Goal: Task Accomplishment & Management: Manage account settings

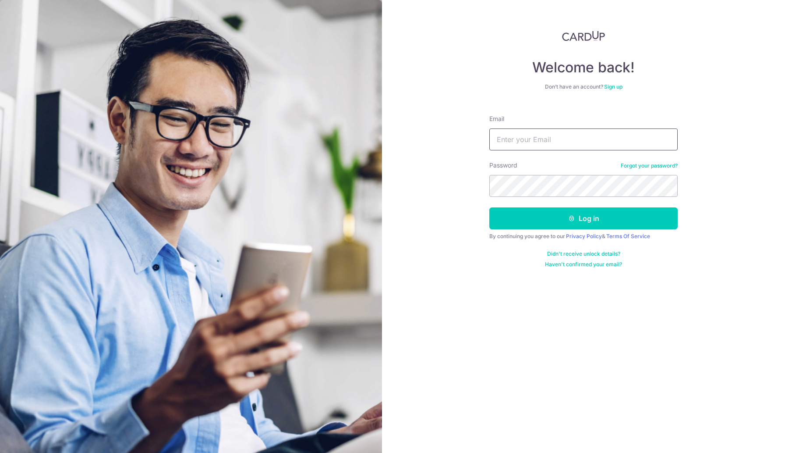
click at [508, 136] on input "Email" at bounding box center [583, 139] width 188 height 22
type input "tlkclj@gmail.com"
click at [489, 207] on button "Log in" at bounding box center [583, 218] width 188 height 22
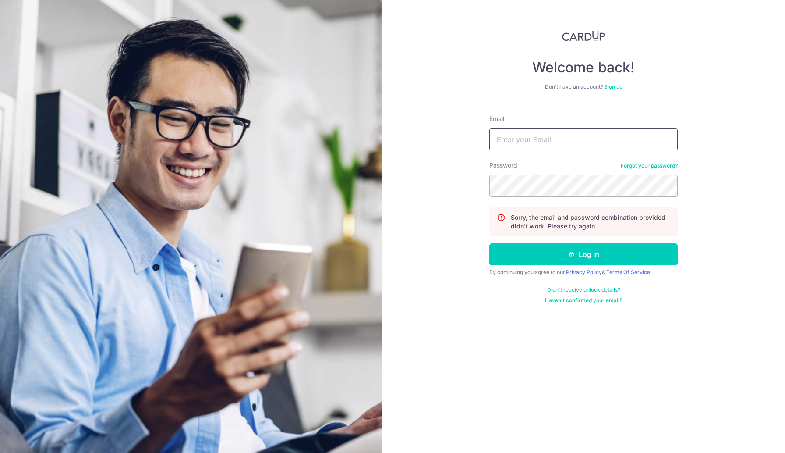
click at [542, 139] on input "Email" at bounding box center [583, 139] width 188 height 22
type input "t"
type input "[EMAIL_ADDRESS][DOMAIN_NAME]"
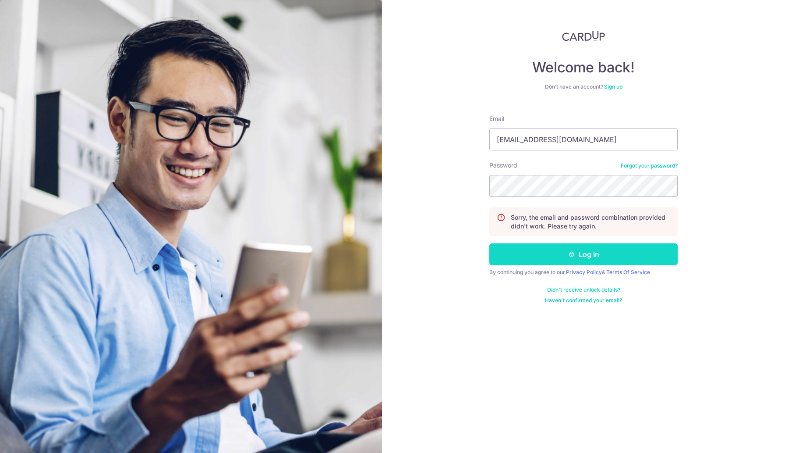
click at [591, 259] on button "Log in" at bounding box center [583, 254] width 188 height 22
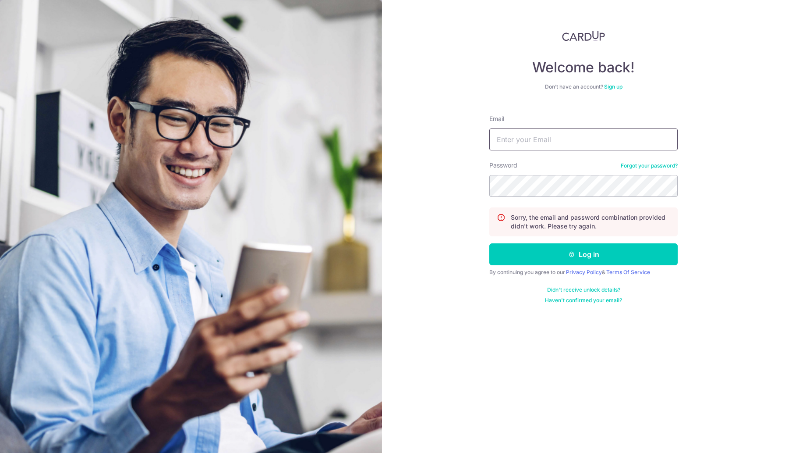
click at [527, 145] on input "Email" at bounding box center [583, 139] width 188 height 22
type input "raymond.lk.tan@gmail.com"
click at [489, 243] on button "Log in" at bounding box center [583, 254] width 188 height 22
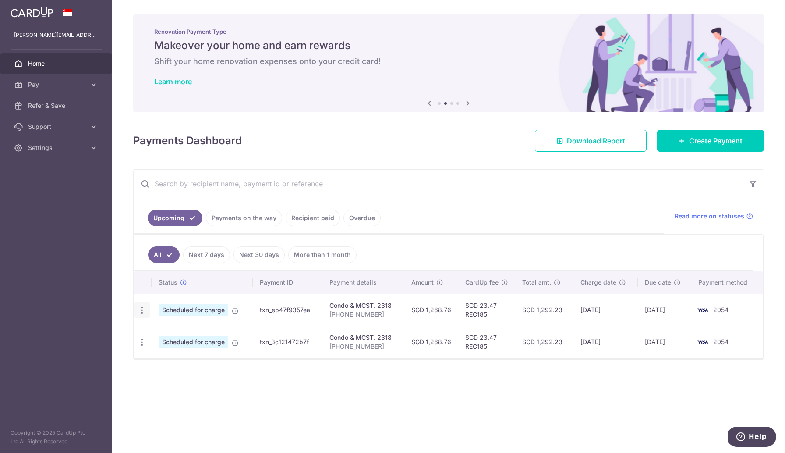
click at [142, 311] on icon "button" at bounding box center [142, 309] width 9 height 9
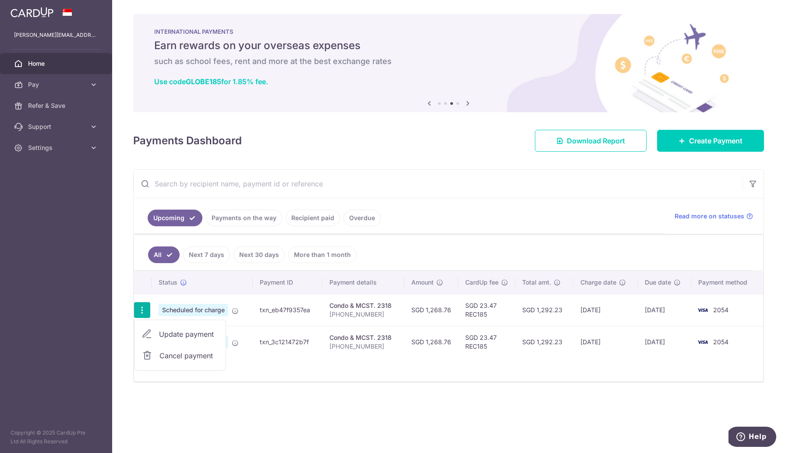
click at [182, 336] on span "Update payment" at bounding box center [189, 334] width 60 height 11
radio input "true"
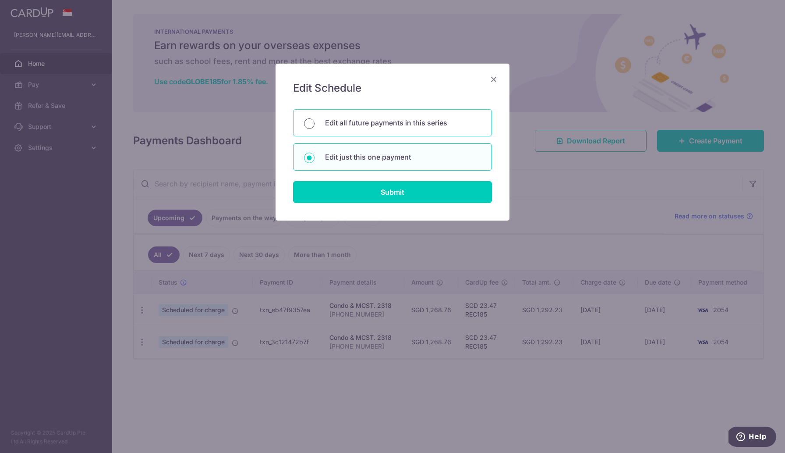
click at [312, 124] on input "Edit all future payments in this series" at bounding box center [309, 123] width 11 height 11
radio input "true"
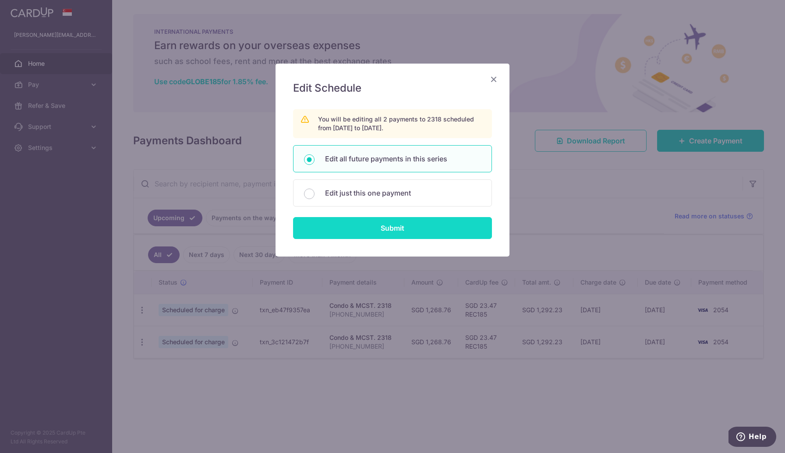
click at [379, 231] on input "Submit" at bounding box center [392, 228] width 199 height 22
radio input "true"
type input "1,268.76"
type input "[PHONE_NUMBER]"
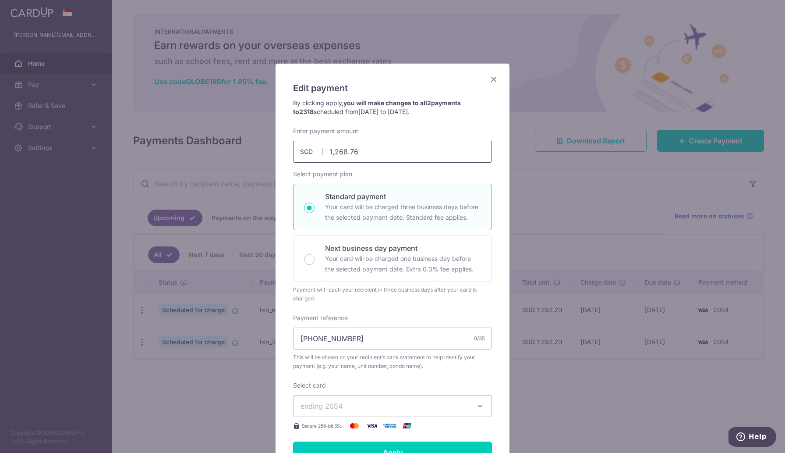
click at [362, 154] on input "1,268.76" at bounding box center [392, 152] width 199 height 22
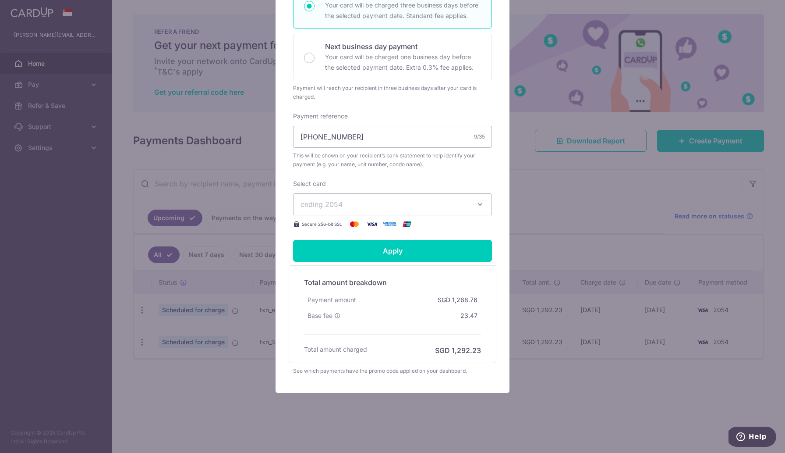
scroll to position [202, 0]
type input "1,674.24"
click at [401, 252] on input "Apply" at bounding box center [392, 250] width 199 height 22
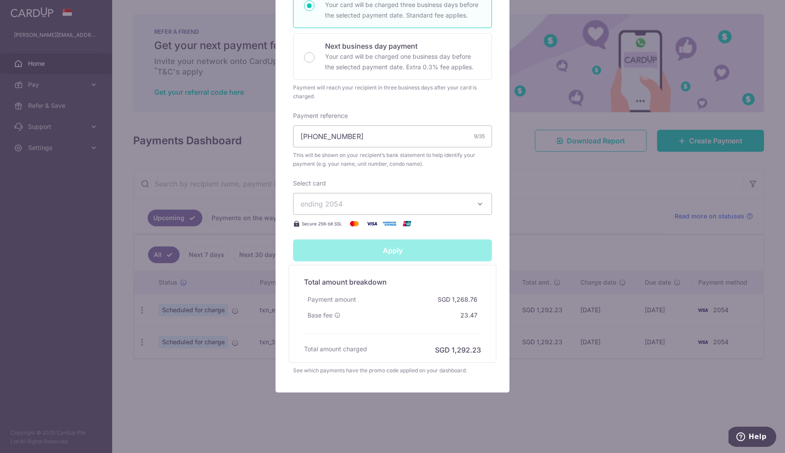
type input "Successfully Applied"
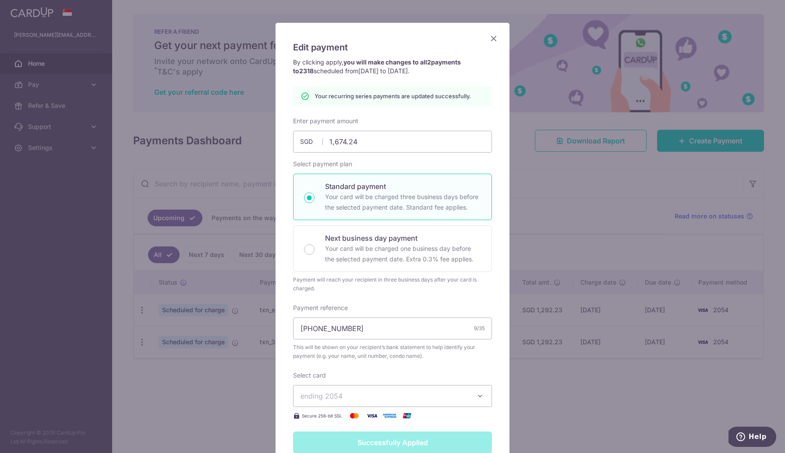
scroll to position [0, 0]
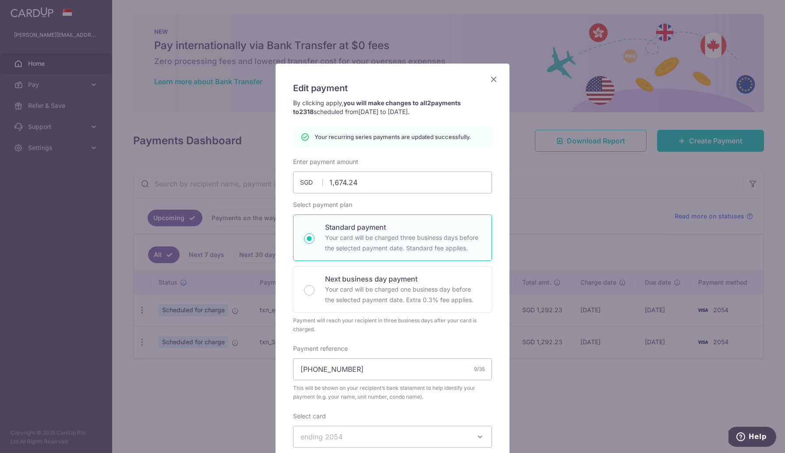
click at [495, 79] on icon "Close" at bounding box center [494, 79] width 11 height 11
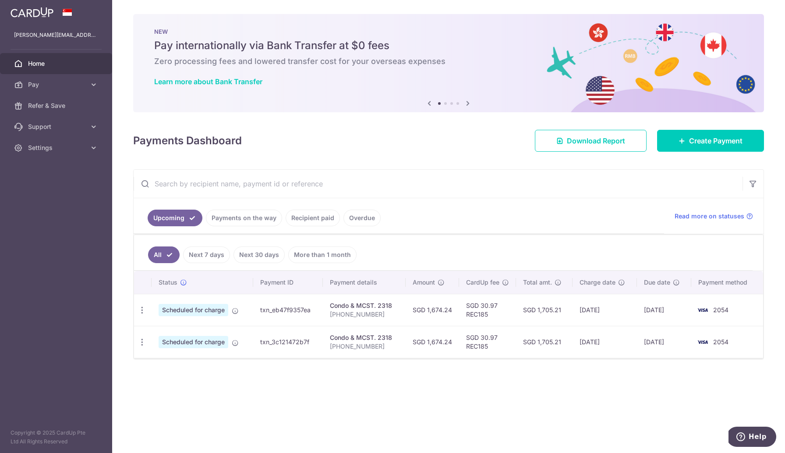
click at [310, 218] on link "Recipient paid" at bounding box center [313, 217] width 54 height 17
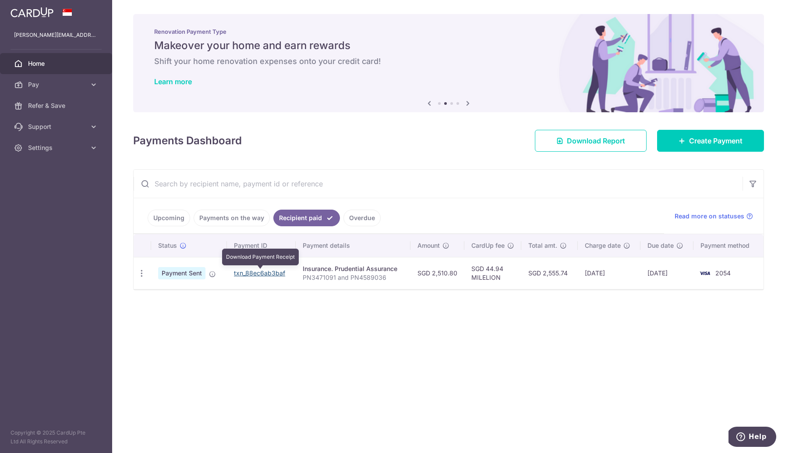
click at [268, 274] on link "txn_88ec6ab3baf" at bounding box center [259, 272] width 51 height 7
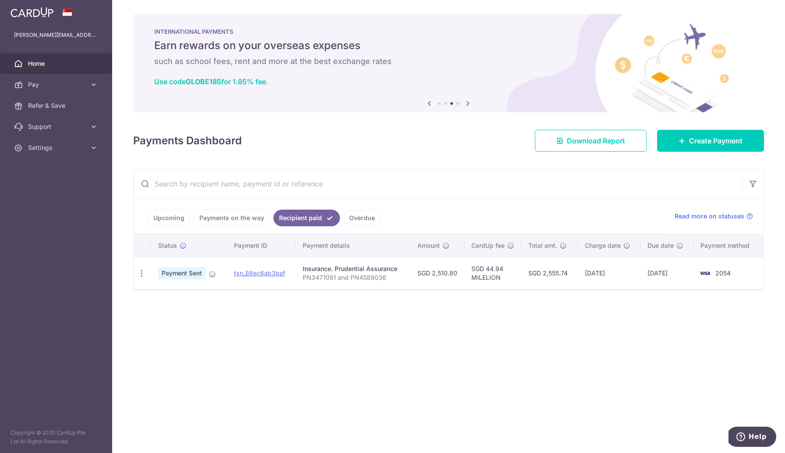
click at [355, 221] on link "Overdue" at bounding box center [362, 217] width 37 height 17
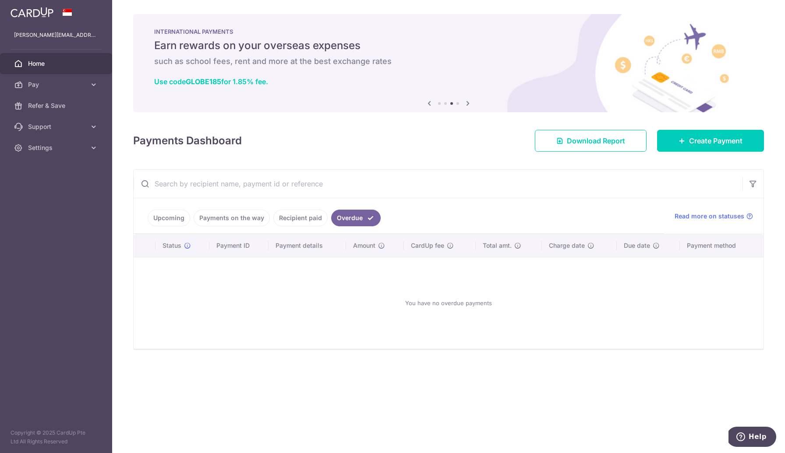
click at [291, 222] on link "Recipient paid" at bounding box center [300, 217] width 54 height 17
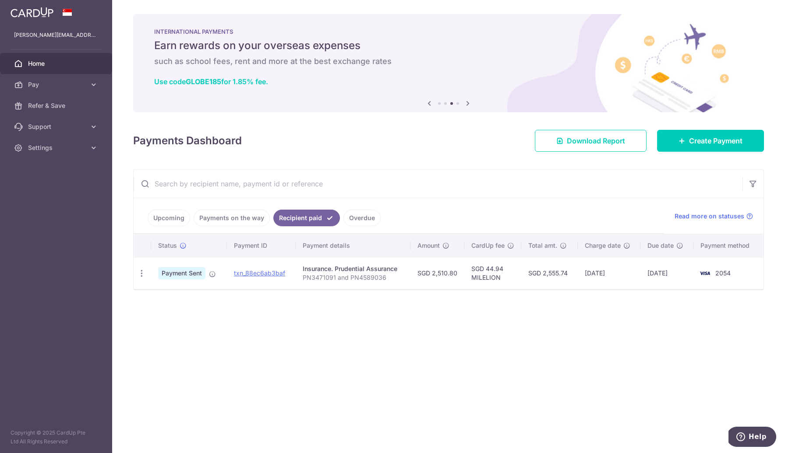
click at [241, 221] on link "Payments on the way" at bounding box center [232, 217] width 76 height 17
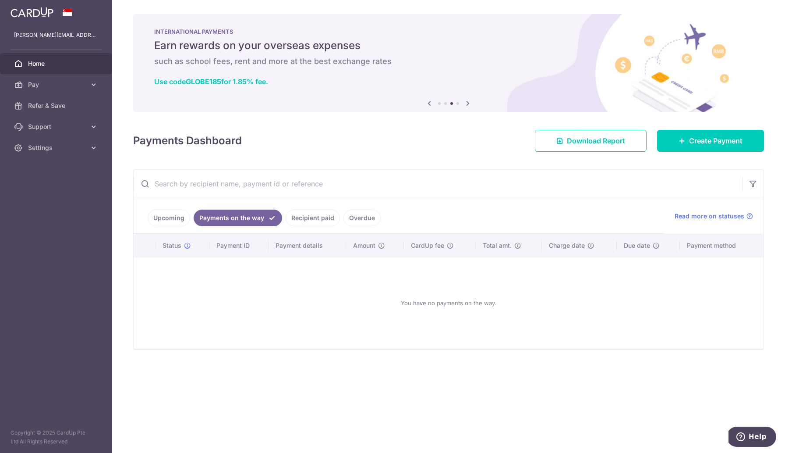
click at [308, 212] on link "Recipient paid" at bounding box center [313, 217] width 54 height 17
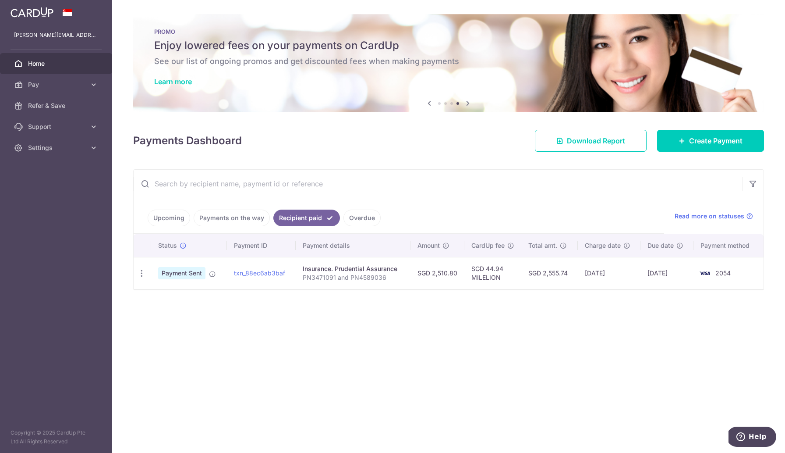
click at [170, 223] on link "Upcoming" at bounding box center [169, 217] width 43 height 17
